Goal: Navigation & Orientation: Find specific page/section

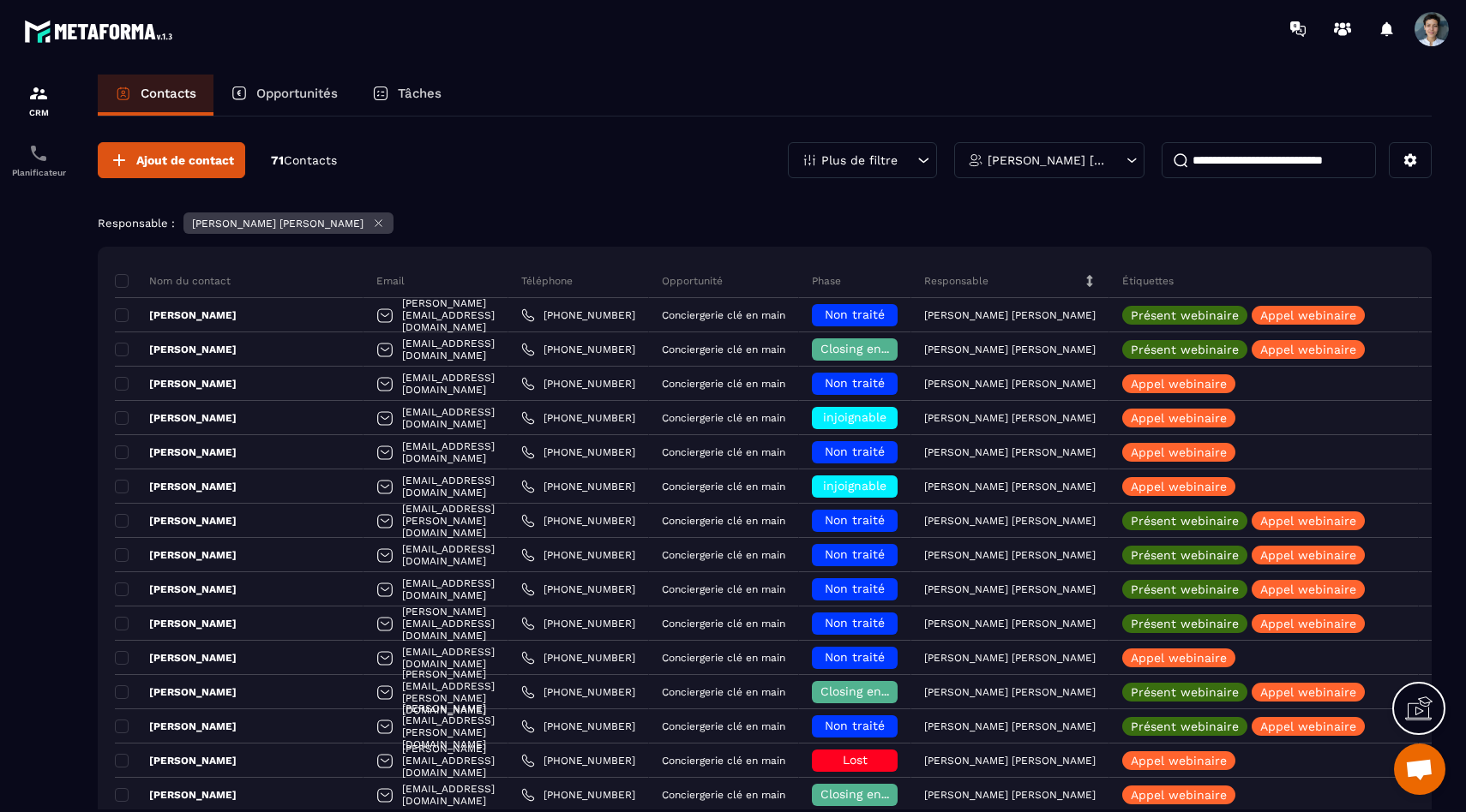
click at [988, 149] on div "[PERSON_NAME] [PERSON_NAME]" at bounding box center [1049, 161] width 190 height 36
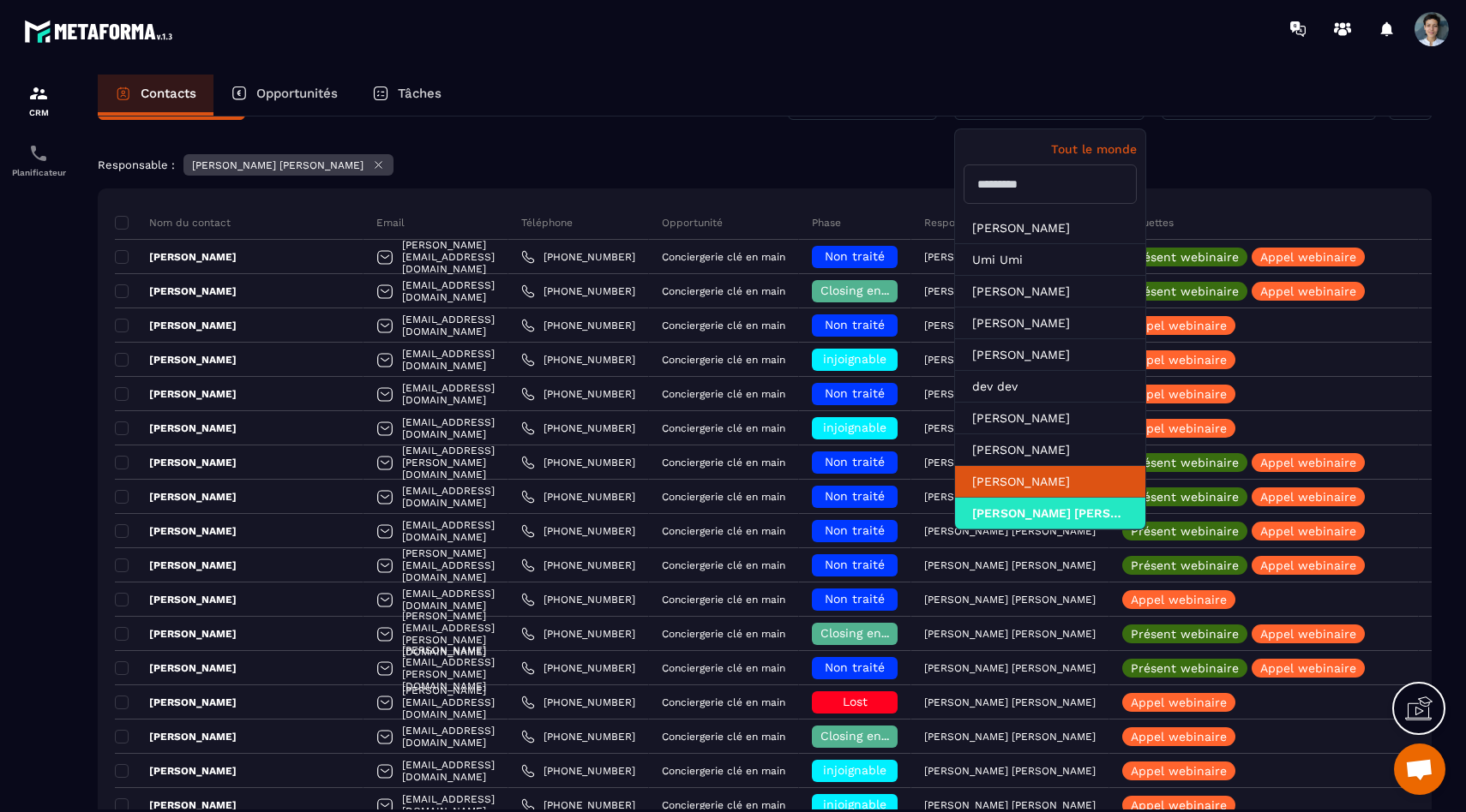
scroll to position [65, 0]
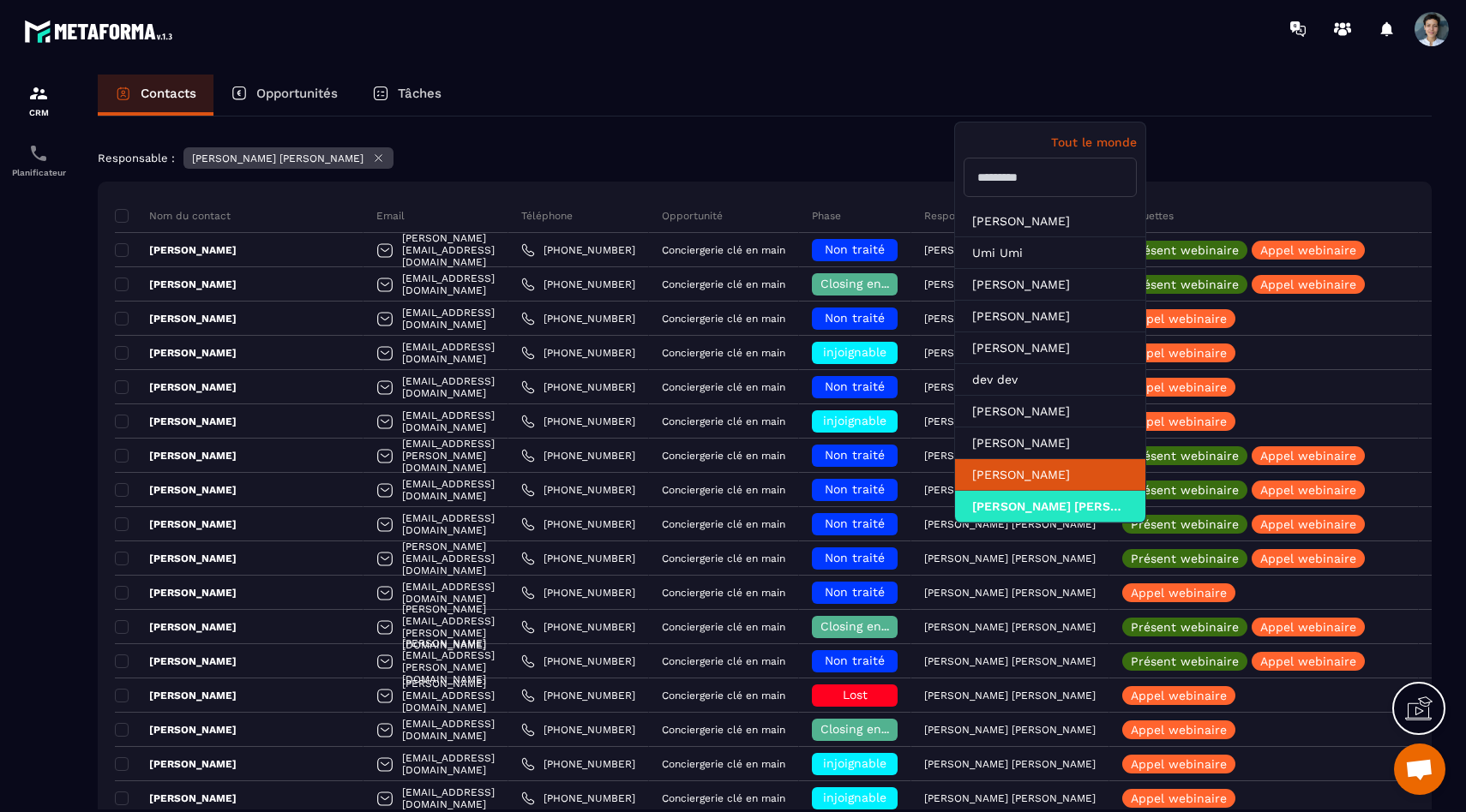
click at [1003, 485] on li "[PERSON_NAME]" at bounding box center [1050, 475] width 190 height 32
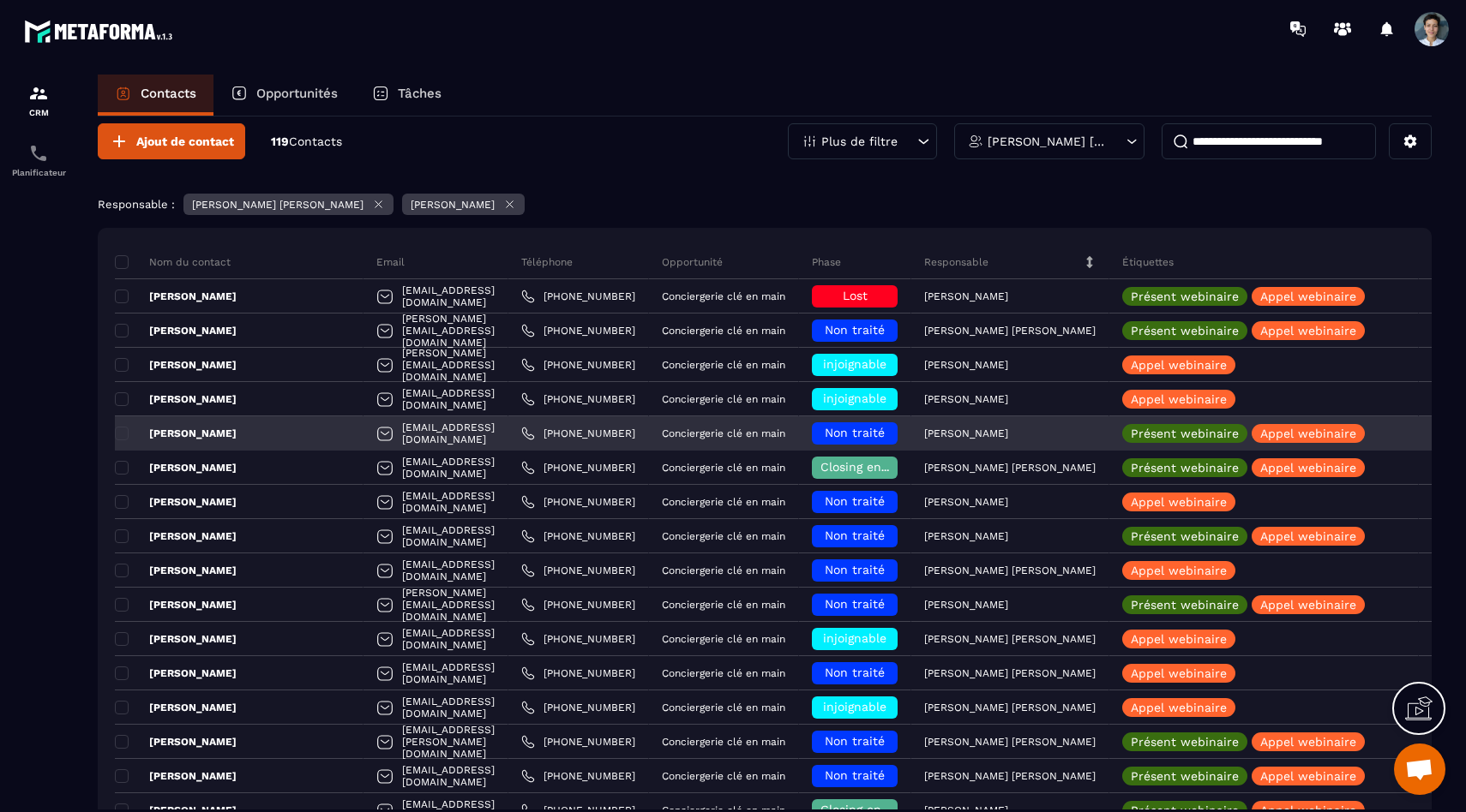
scroll to position [0, 0]
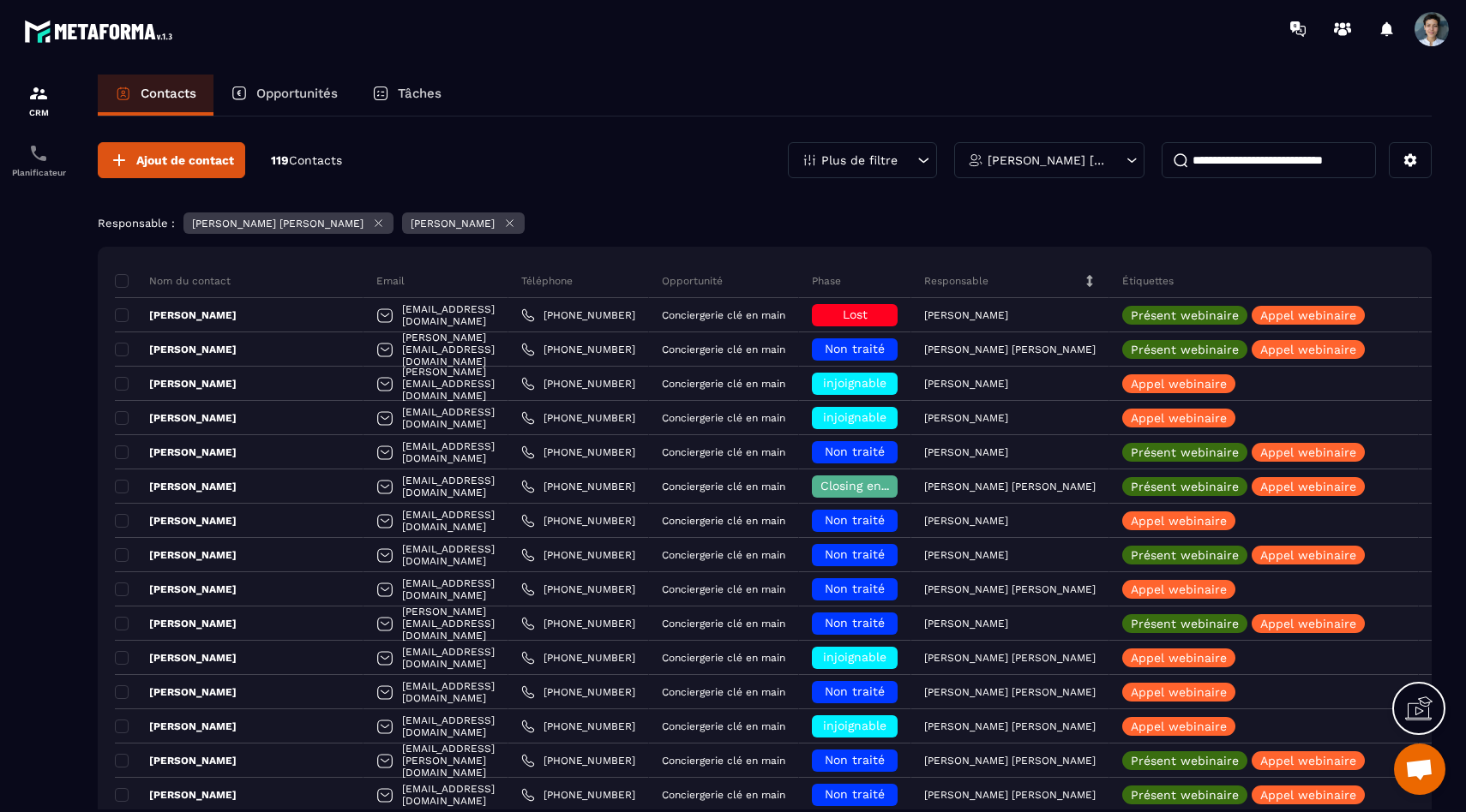
click at [372, 225] on icon at bounding box center [378, 223] width 13 height 13
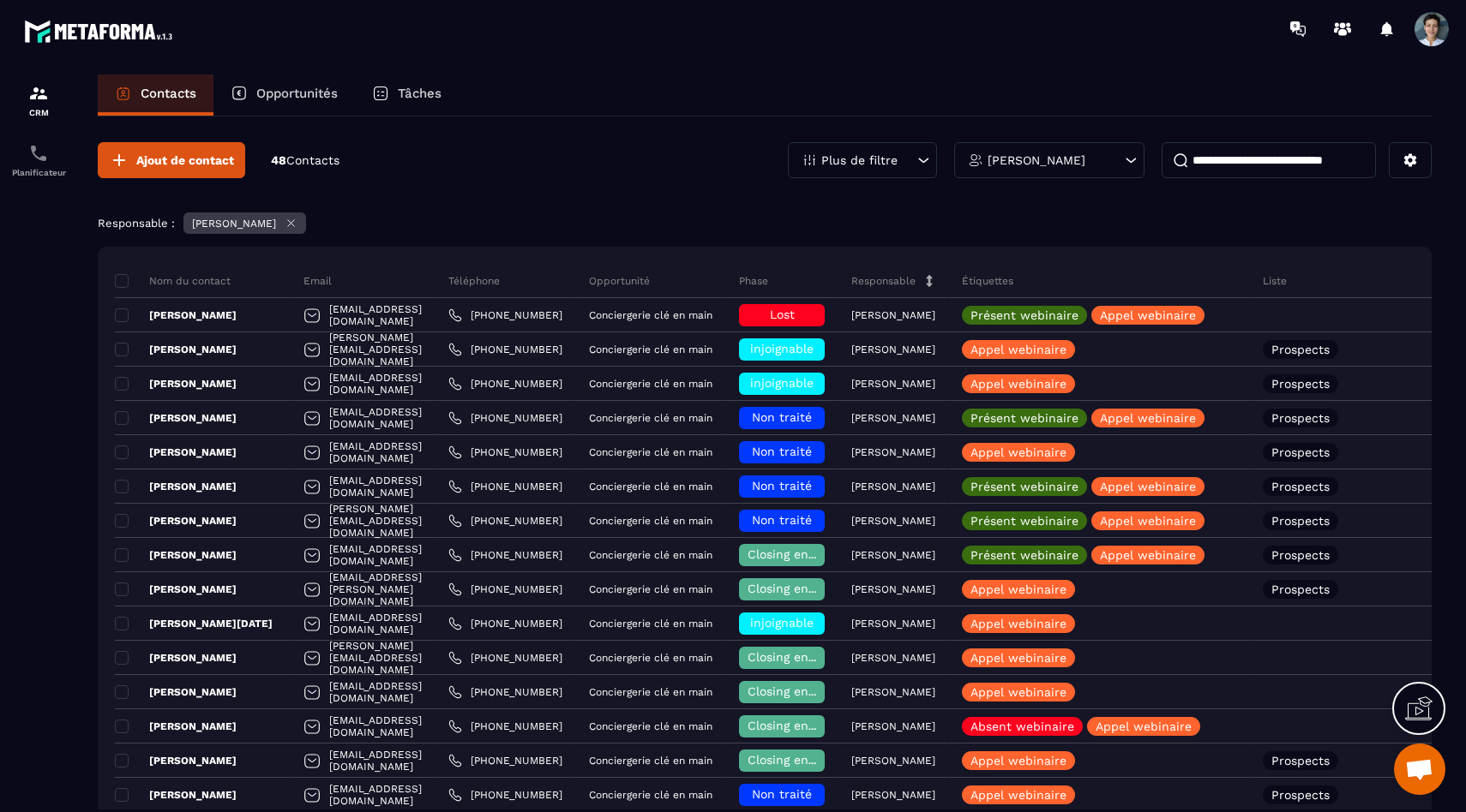
click at [298, 225] on icon at bounding box center [291, 223] width 13 height 13
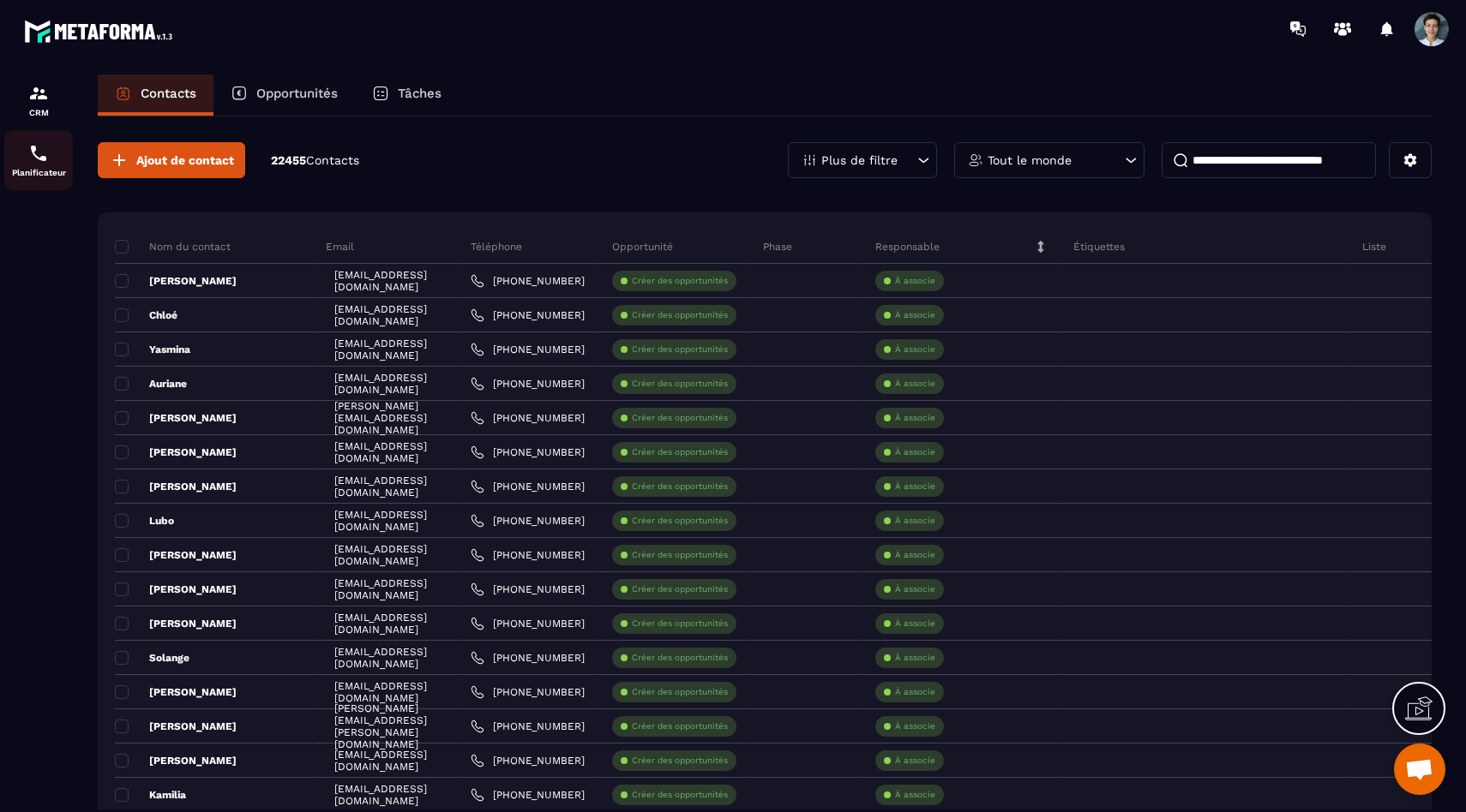
click at [23, 167] on div "Planificateur" at bounding box center [38, 161] width 68 height 35
